Goal: Obtain resource: Obtain resource

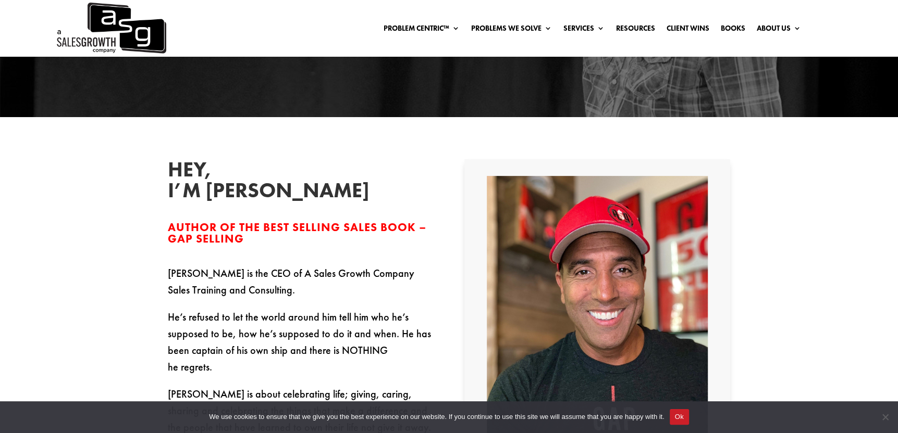
scroll to position [365, 0]
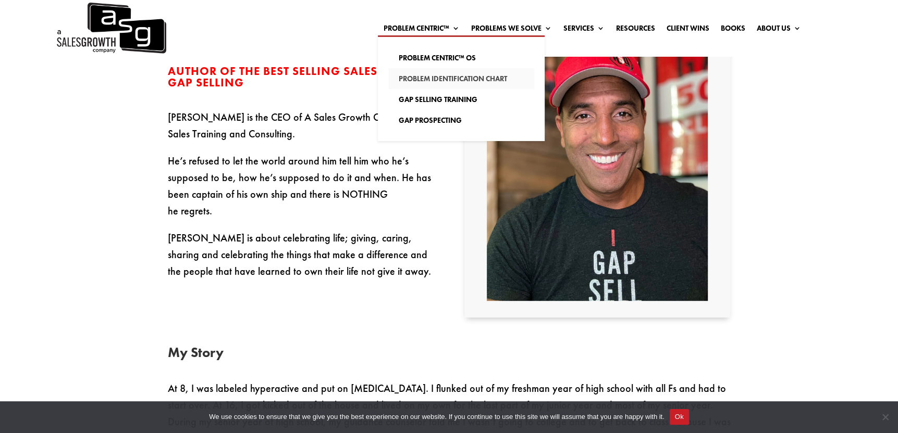
click at [441, 76] on link "Problem Identification Chart" at bounding box center [461, 78] width 146 height 21
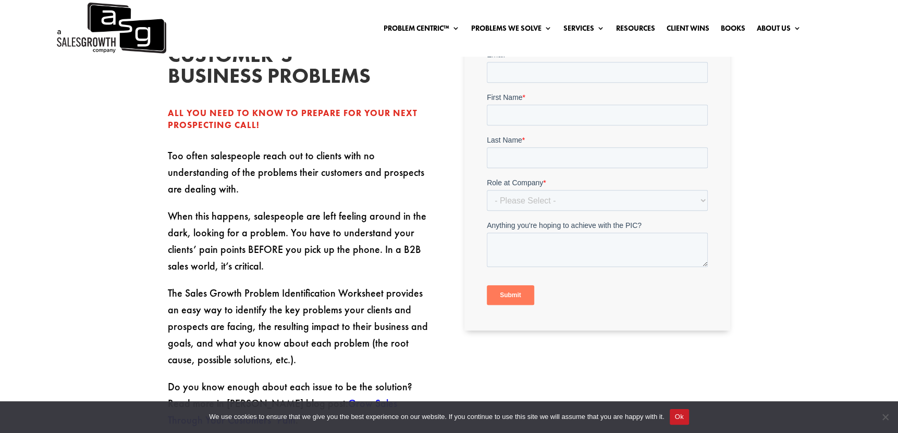
scroll to position [208, 0]
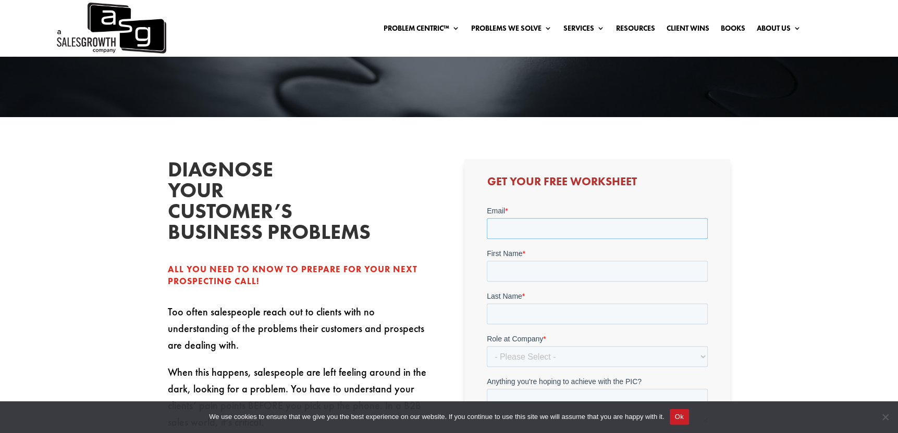
type input "ddunn@aqueity.com"
type input "Dan"
type input "Dunn"
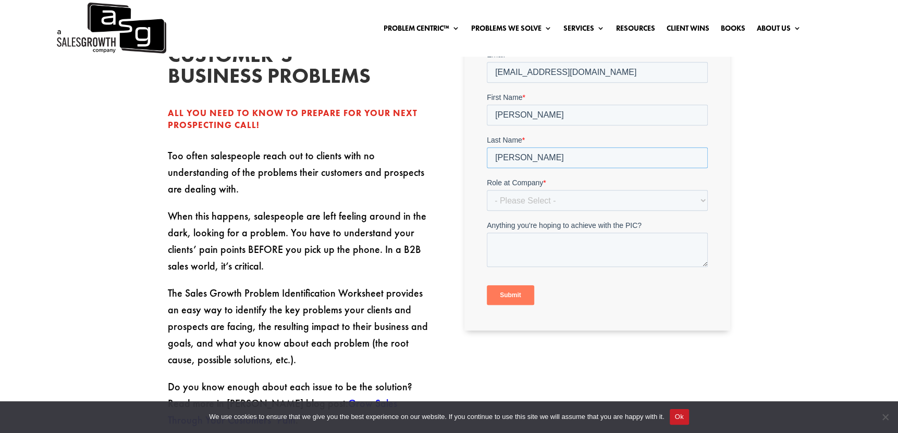
scroll to position [417, 0]
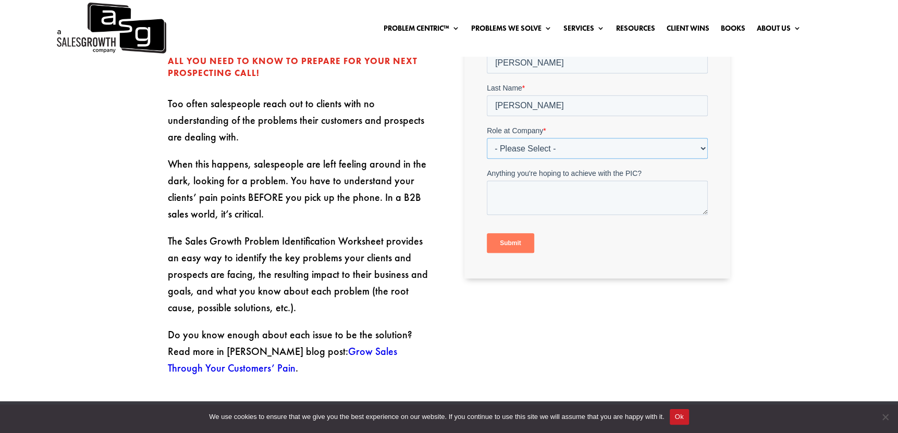
click at [549, 150] on select "- Please Select - C-Level (CRO, CSO, etc) Senior Leadership (VP of Sales, VP of…" at bounding box center [597, 148] width 221 height 21
select select "C-Level (CRO, CSO, etc)"
click at [487, 138] on select "- Please Select - C-Level (CRO, CSO, etc) Senior Leadership (VP of Sales, VP of…" at bounding box center [597, 148] width 221 height 21
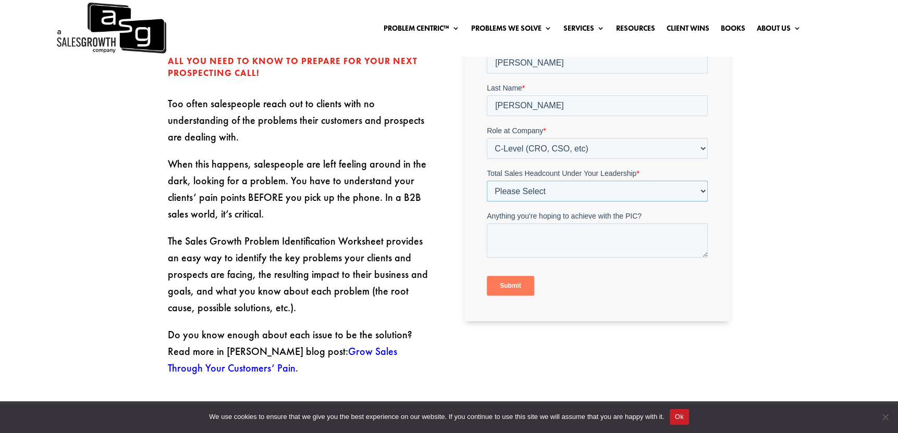
click at [533, 192] on select "Please Select Just Me 1-9 10-19 20-49 50-99 100+" at bounding box center [597, 191] width 221 height 21
select select "1-9"
click at [487, 181] on select "Please Select Just Me 1-9 10-19 20-49 50-99 100+" at bounding box center [597, 191] width 221 height 21
click at [518, 285] on input "Submit" at bounding box center [510, 286] width 47 height 20
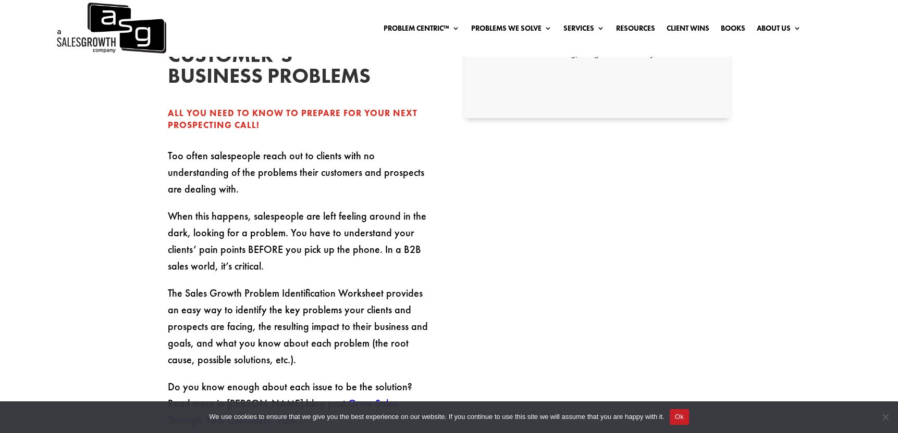
scroll to position [208, 0]
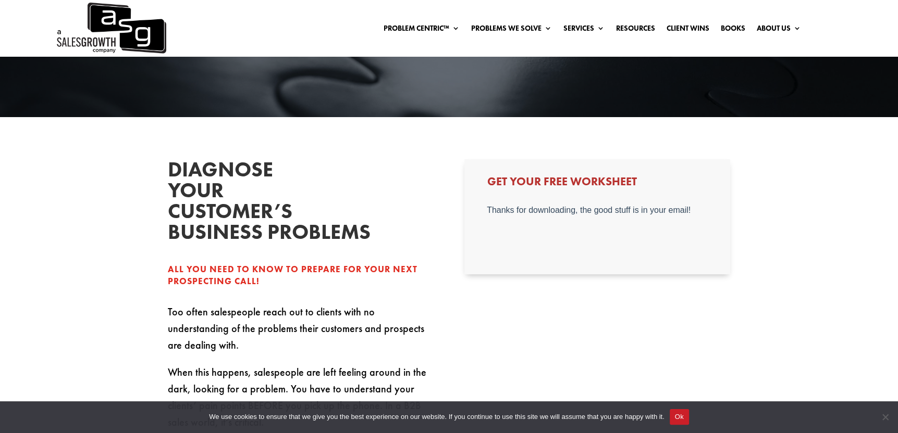
click at [528, 189] on h3 "Get Your Free Worksheet" at bounding box center [597, 184] width 221 height 17
click at [572, 211] on p "Thanks for downloading, the good stuff is in your email!" at bounding box center [597, 209] width 221 height 9
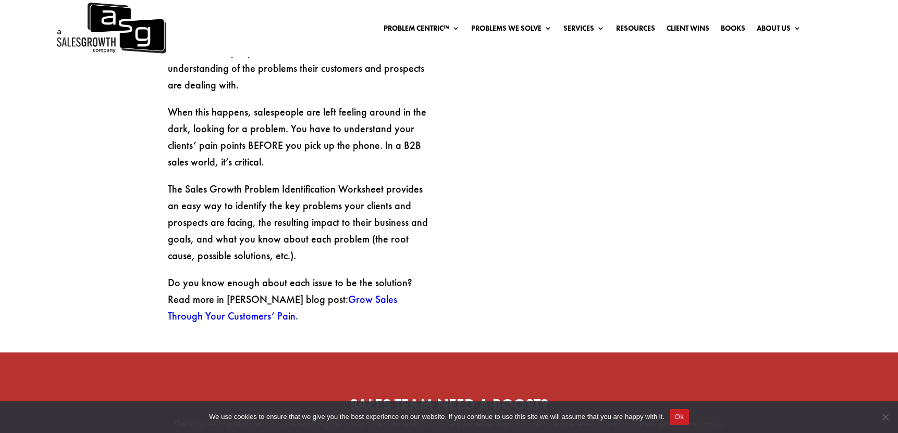
scroll to position [104, 0]
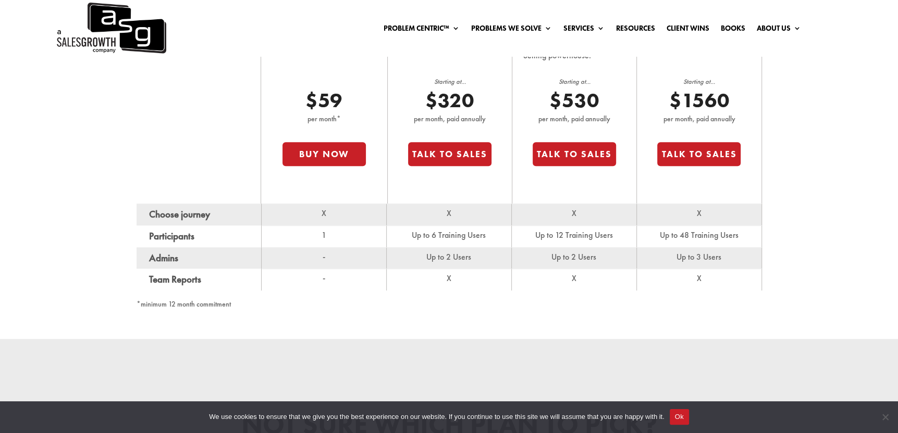
scroll to position [625, 0]
